Goal: Register for event/course

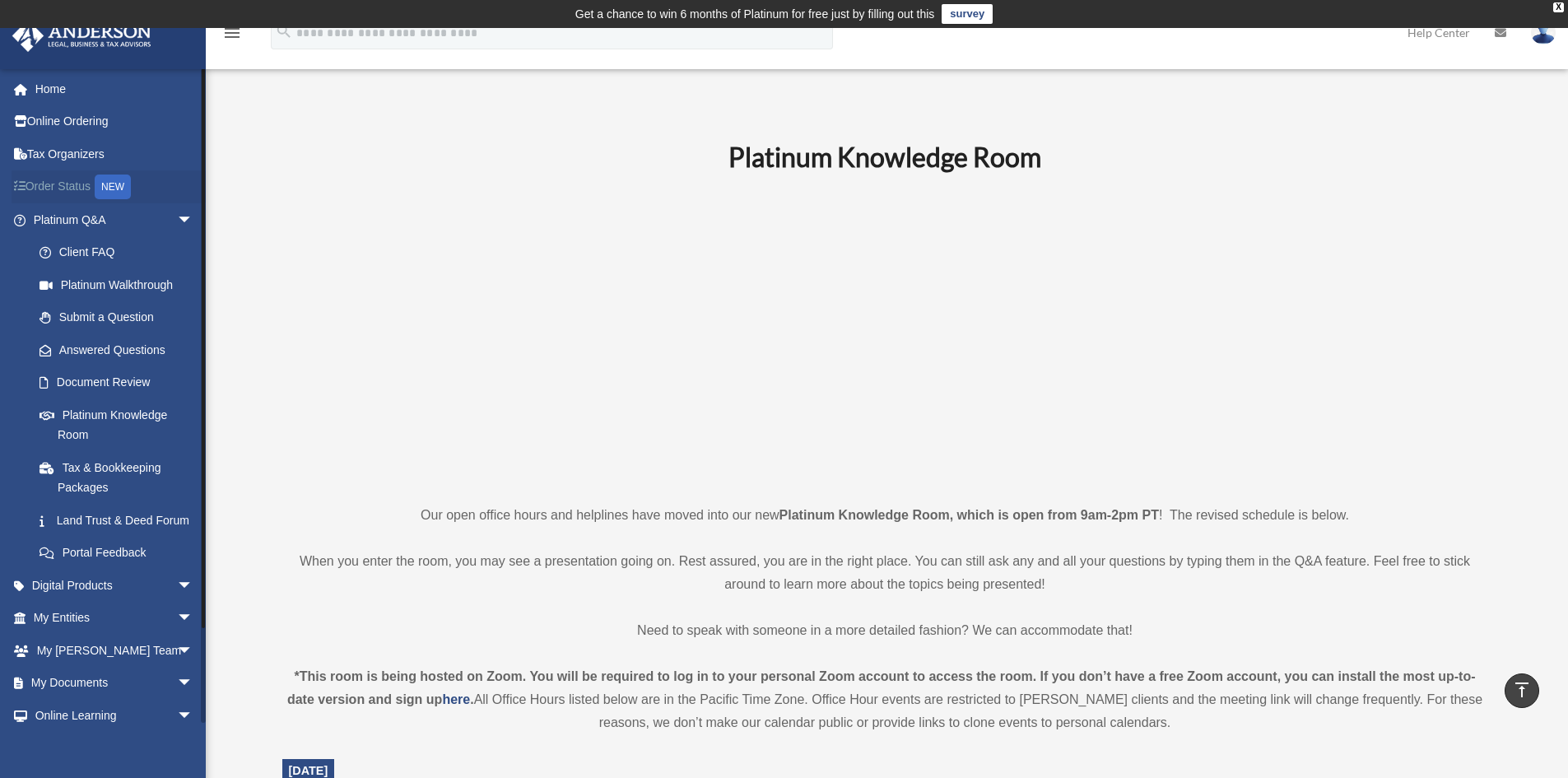
scroll to position [330, 0]
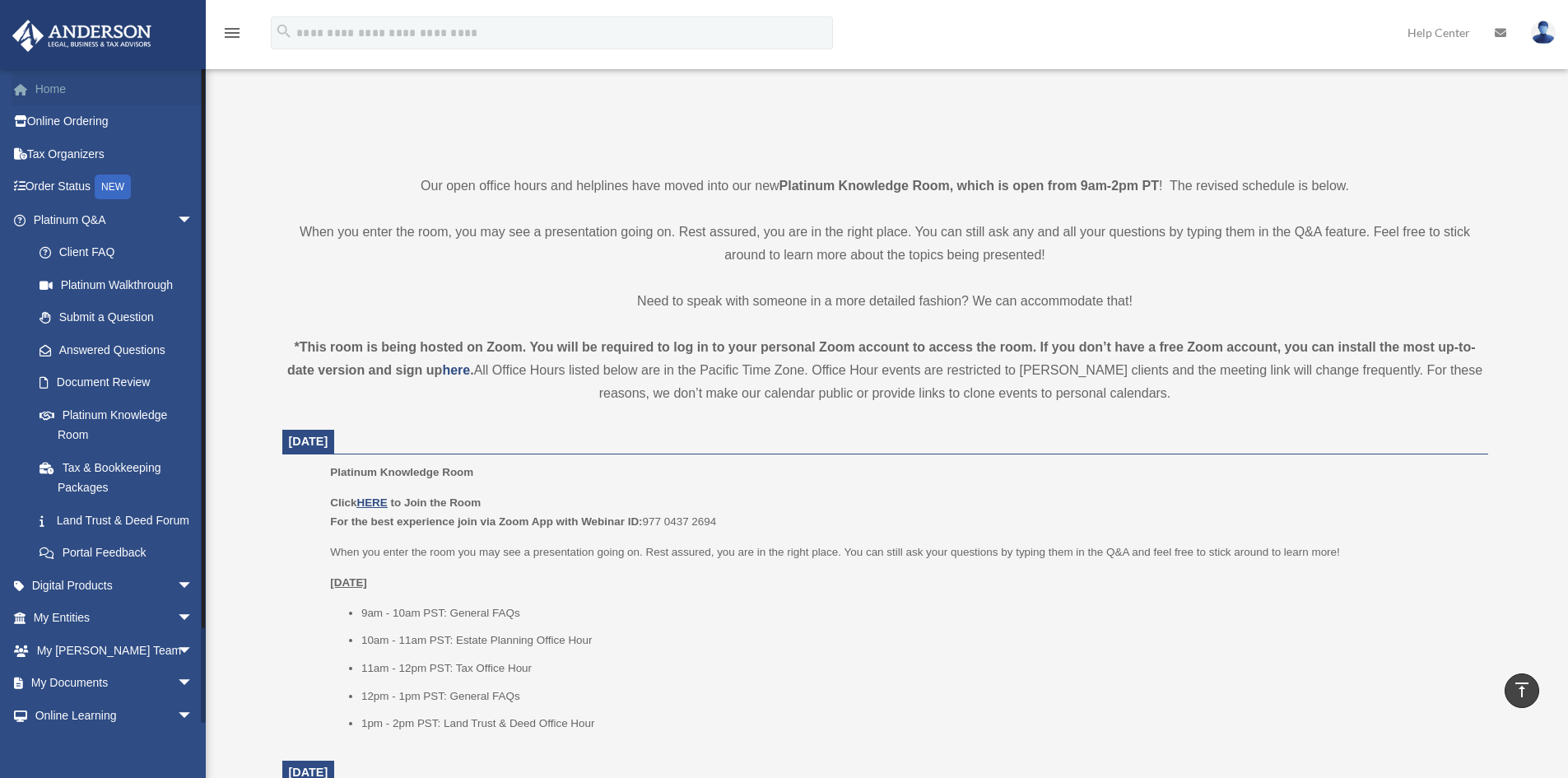
click at [44, 92] on link "Home" at bounding box center [114, 88] width 207 height 33
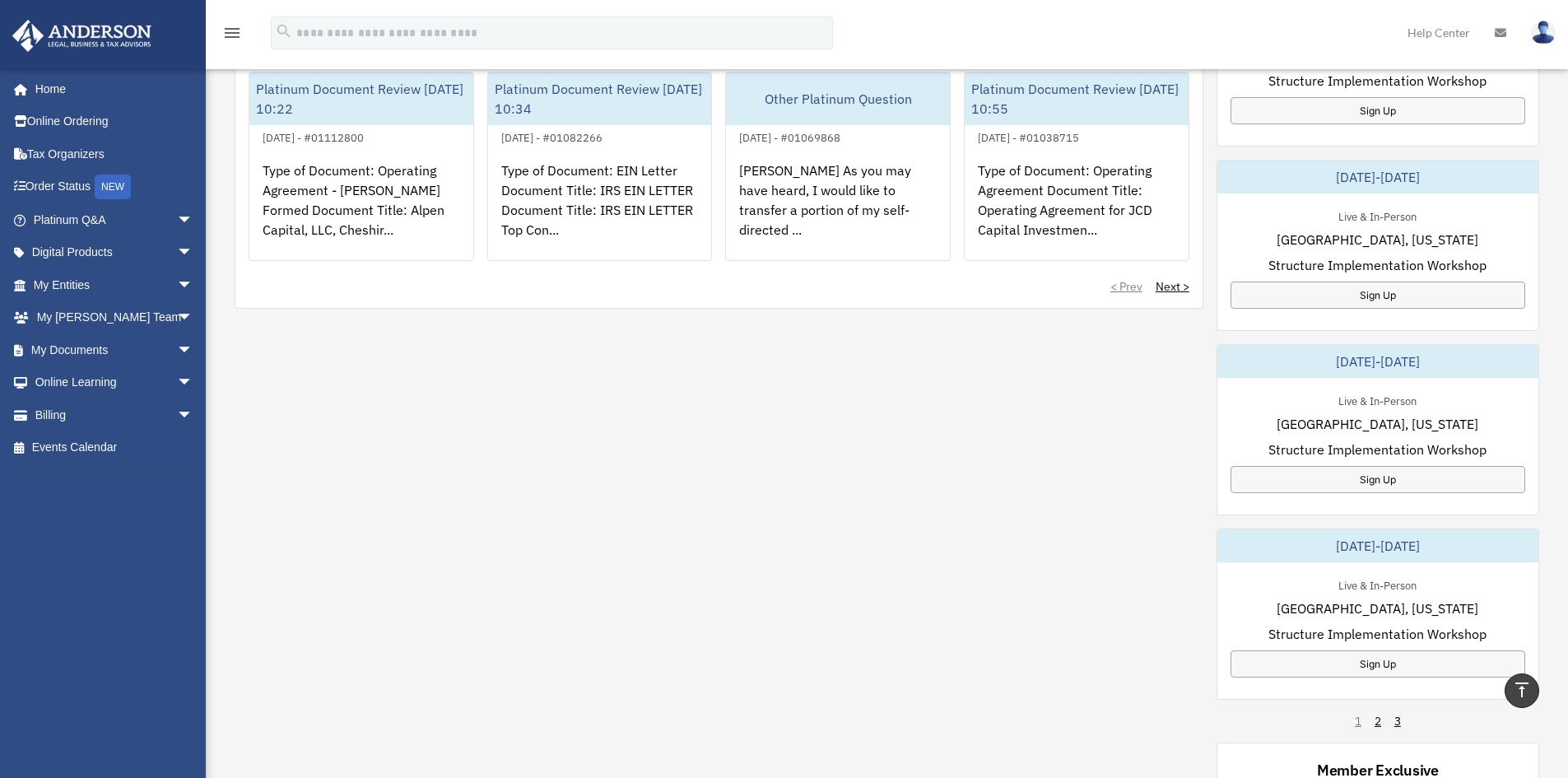
scroll to position [762, 0]
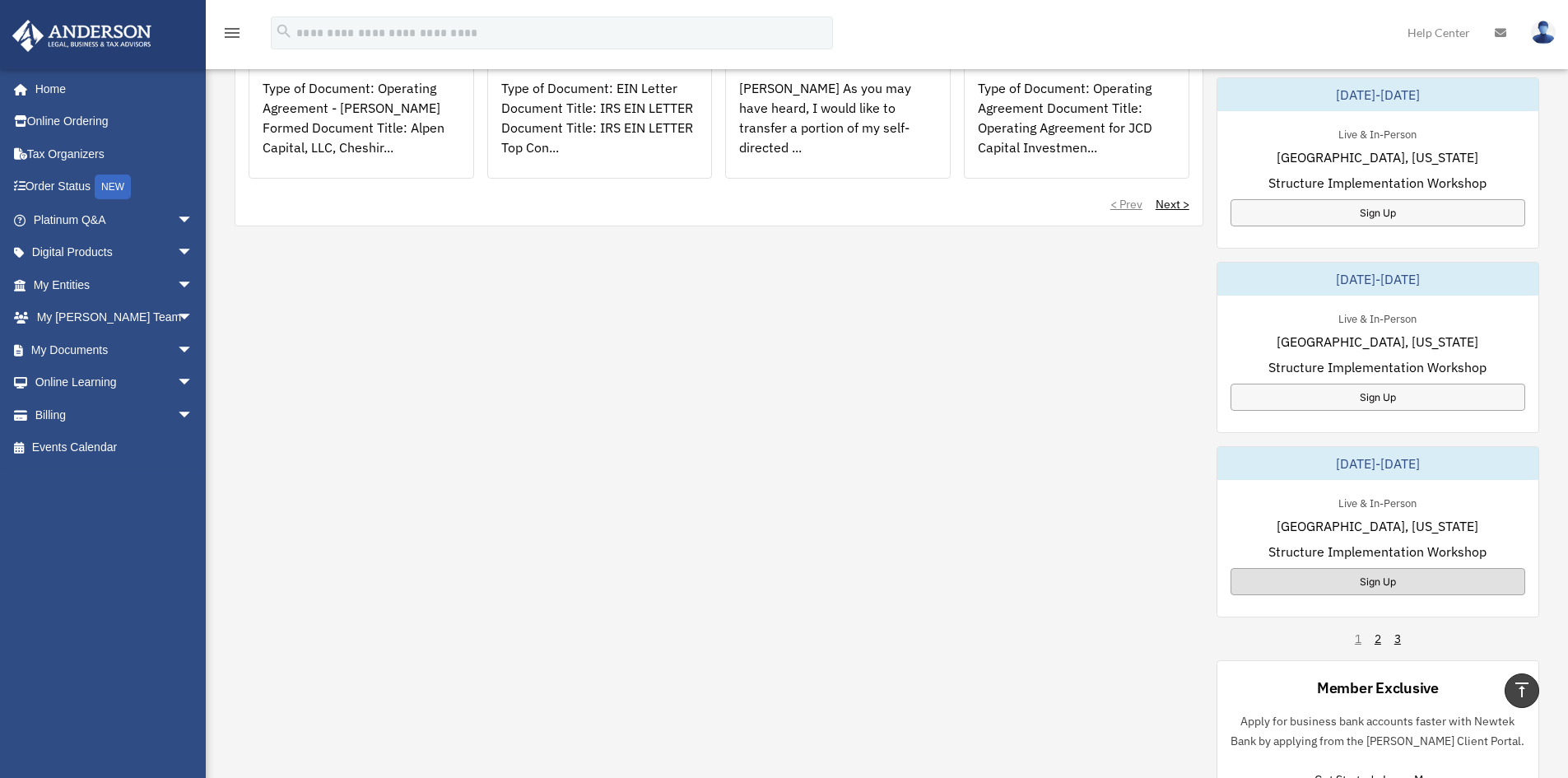
click at [1283, 588] on div "Sign Up" at bounding box center [1377, 581] width 295 height 27
click at [1385, 394] on div "Sign Up" at bounding box center [1377, 397] width 295 height 27
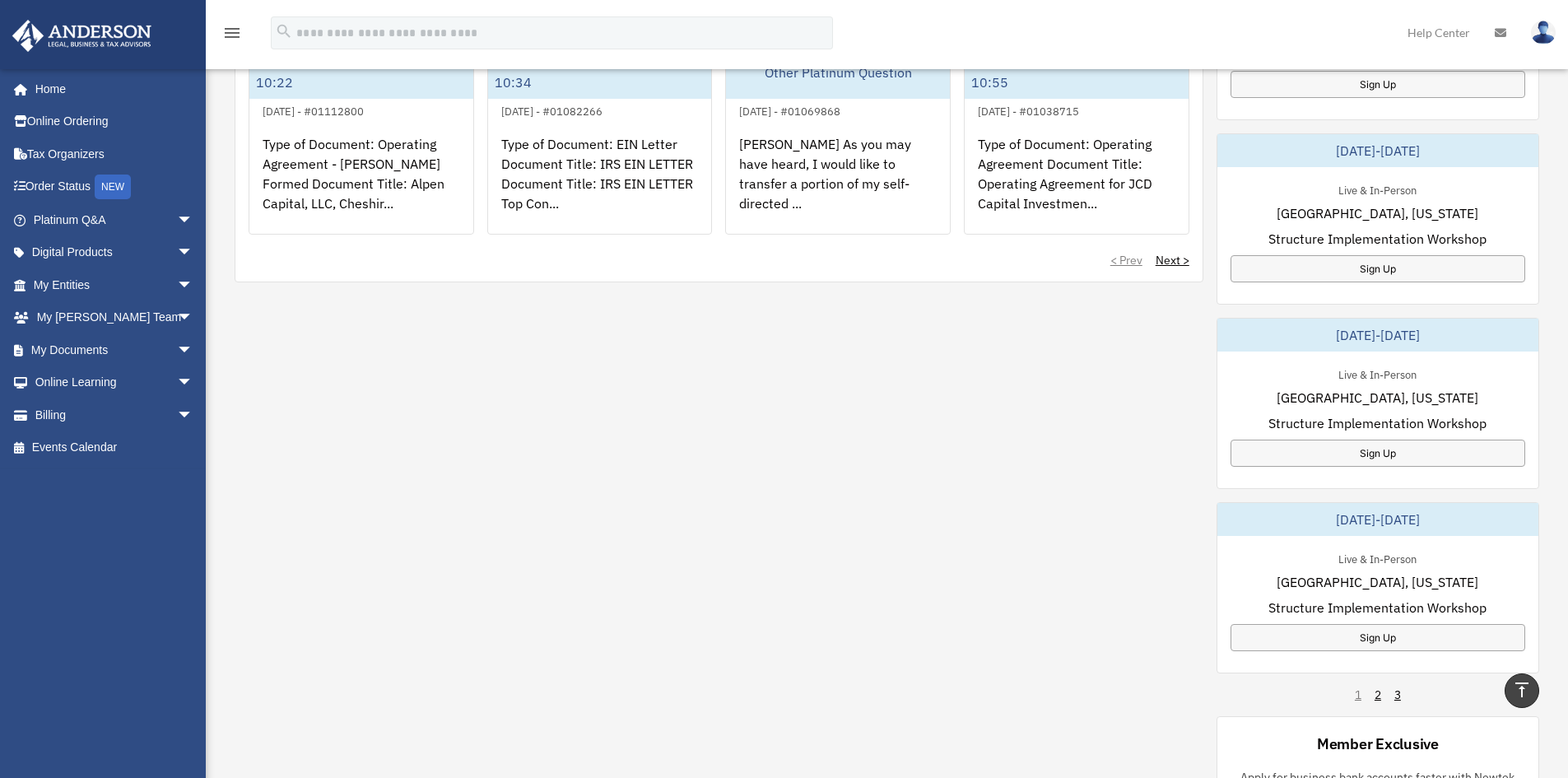
scroll to position [680, 0]
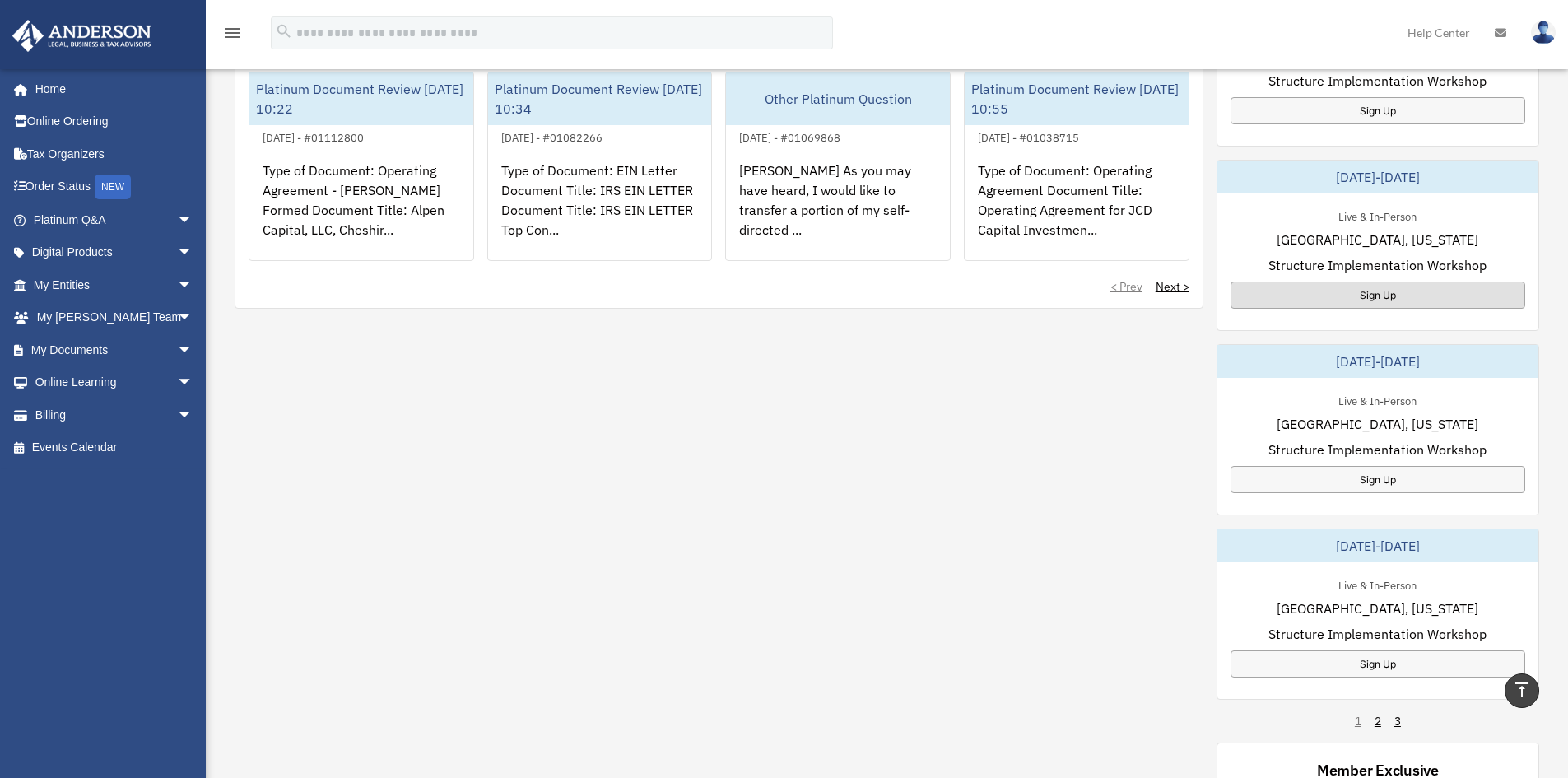
click at [1393, 287] on div "Sign Up" at bounding box center [1377, 295] width 295 height 27
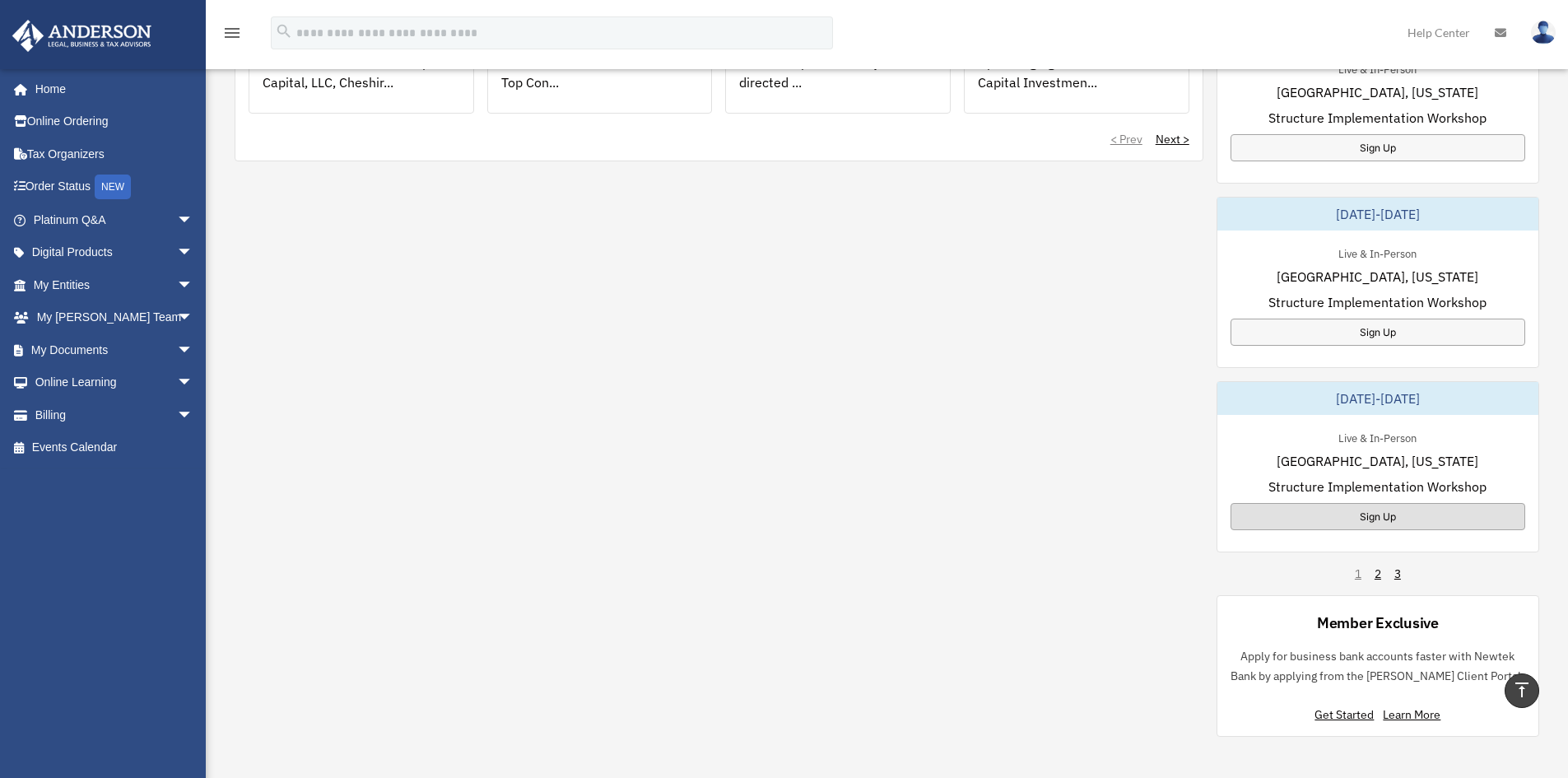
scroll to position [927, 0]
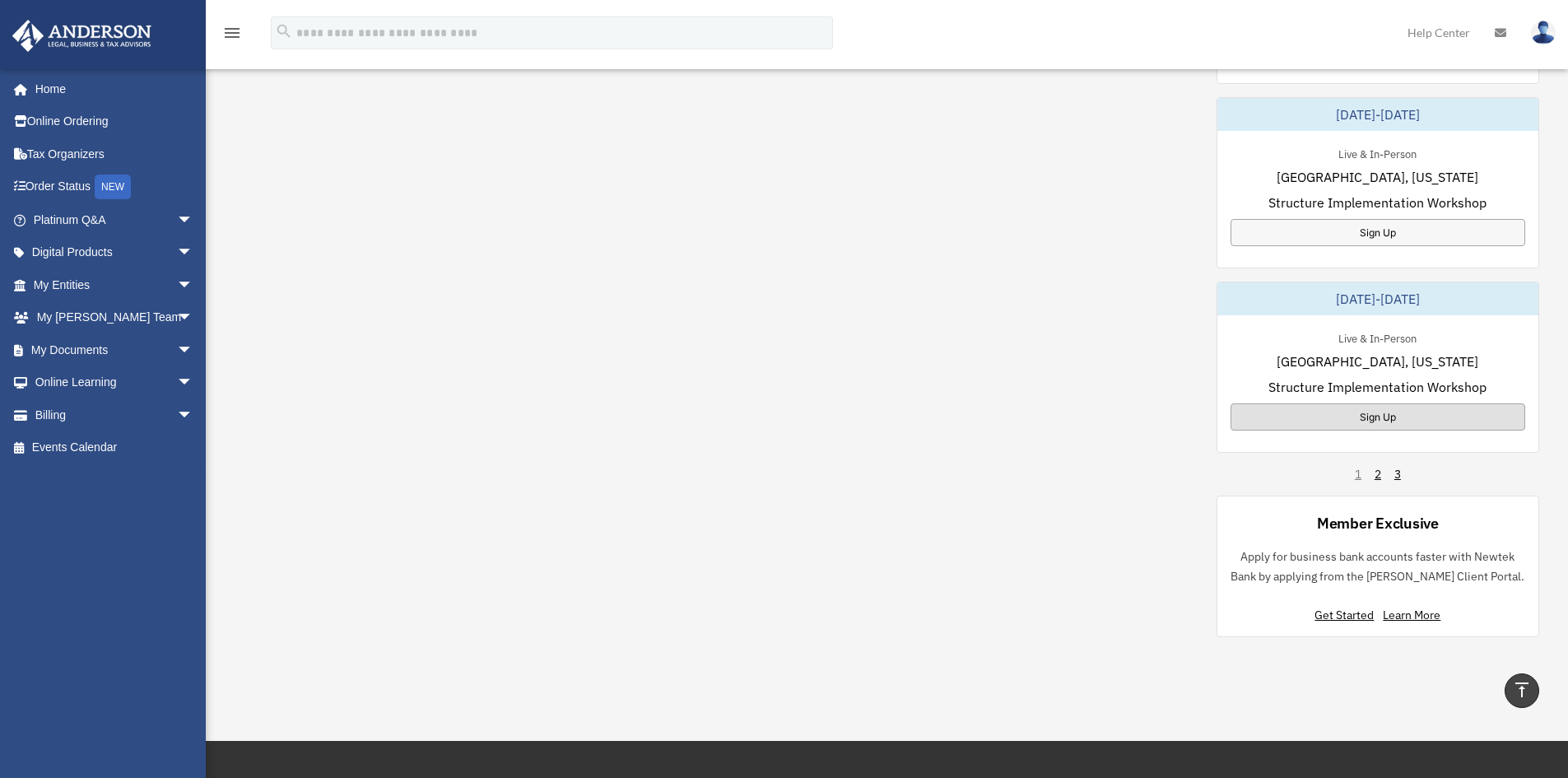
click at [1349, 419] on div "Sign Up" at bounding box center [1377, 417] width 295 height 27
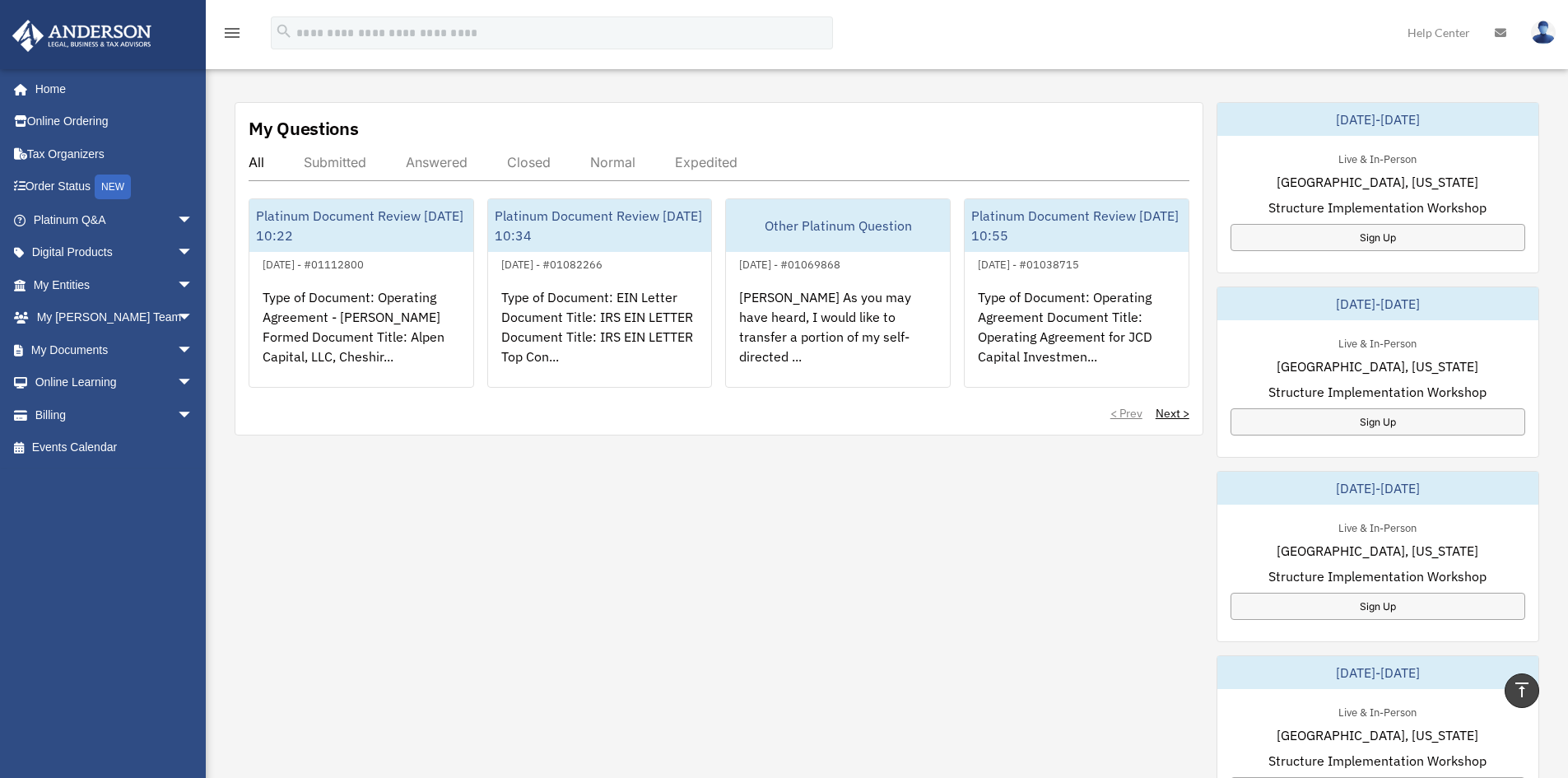
scroll to position [515, 0]
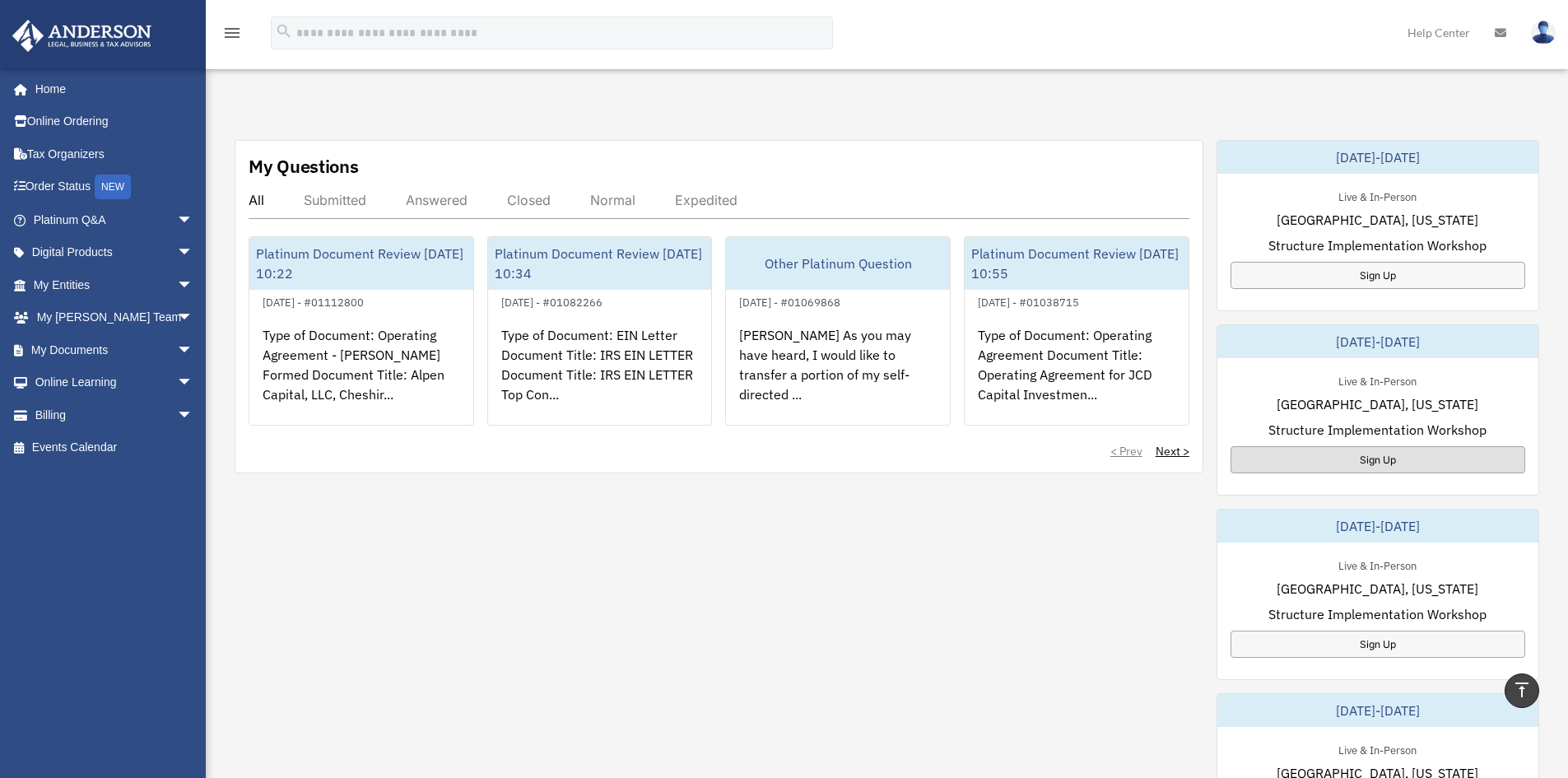
click at [1394, 446] on div "Sign Up" at bounding box center [1377, 459] width 295 height 27
